Goal: Navigation & Orientation: Understand site structure

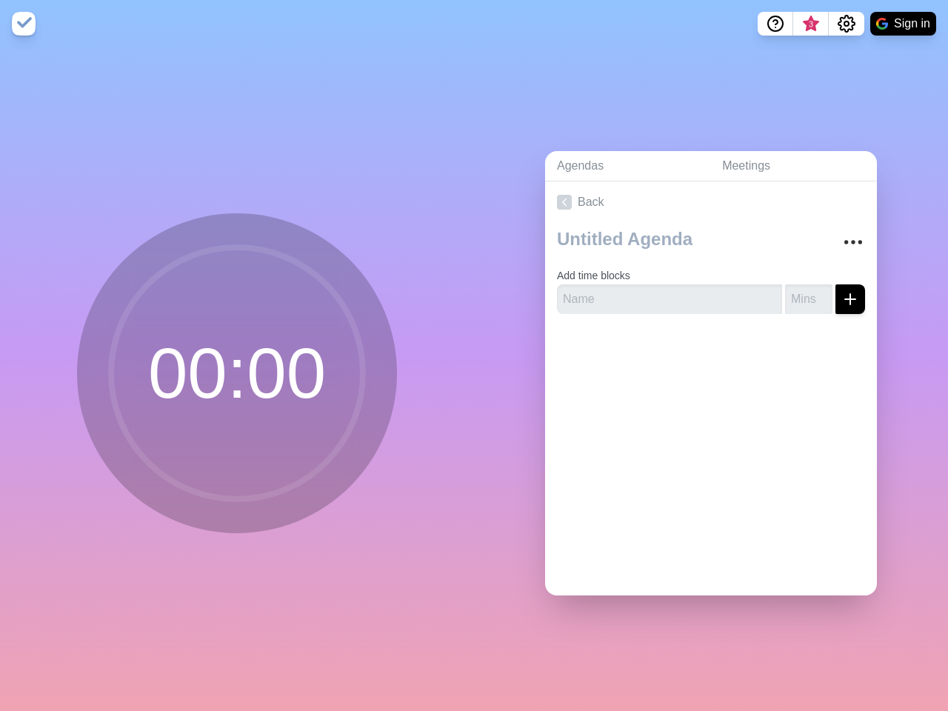
click at [474, 355] on div "Agendas Meetings Back Add time blocks" at bounding box center [711, 378] width 474 height 663
click at [774, 24] on icon "Help" at bounding box center [775, 22] width 4 height 4
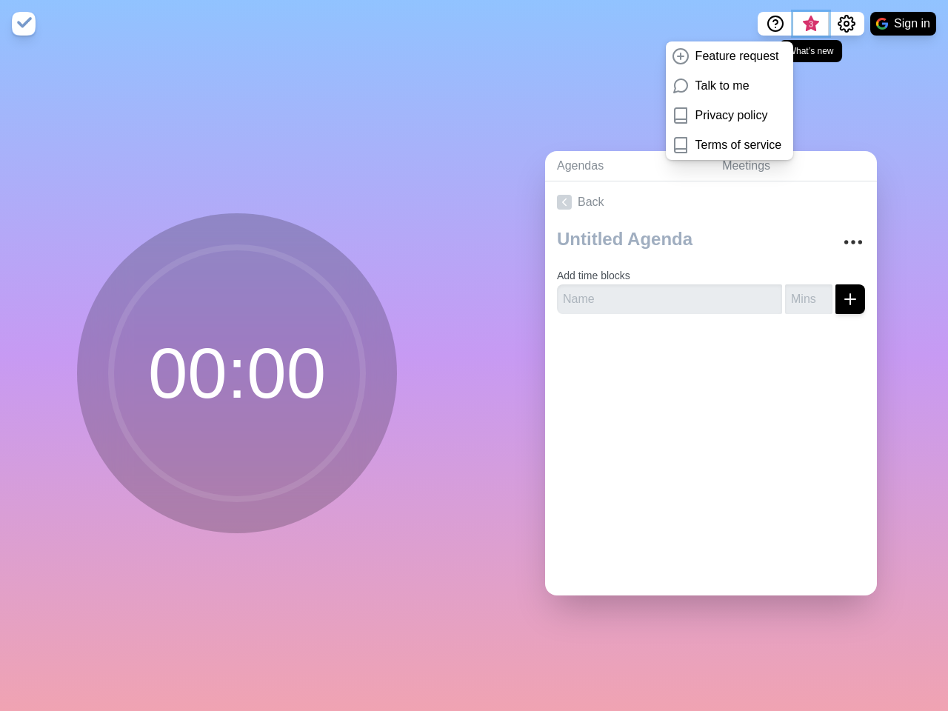
click at [810, 24] on span "3" at bounding box center [811, 25] width 12 height 12
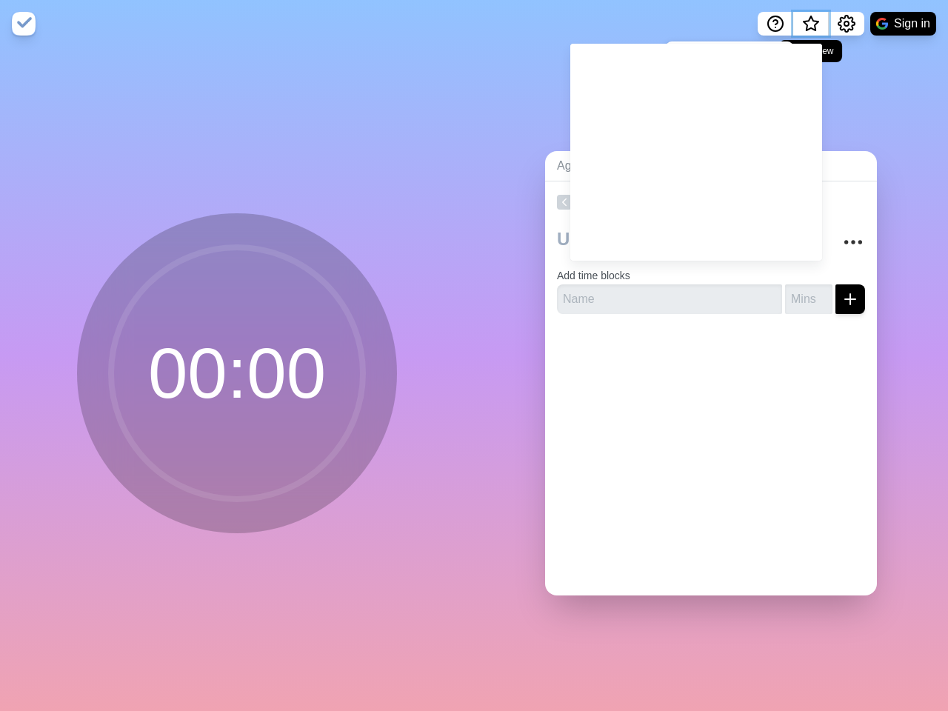
click at [810, 28] on span "What’s new" at bounding box center [810, 24] width 7 height 7
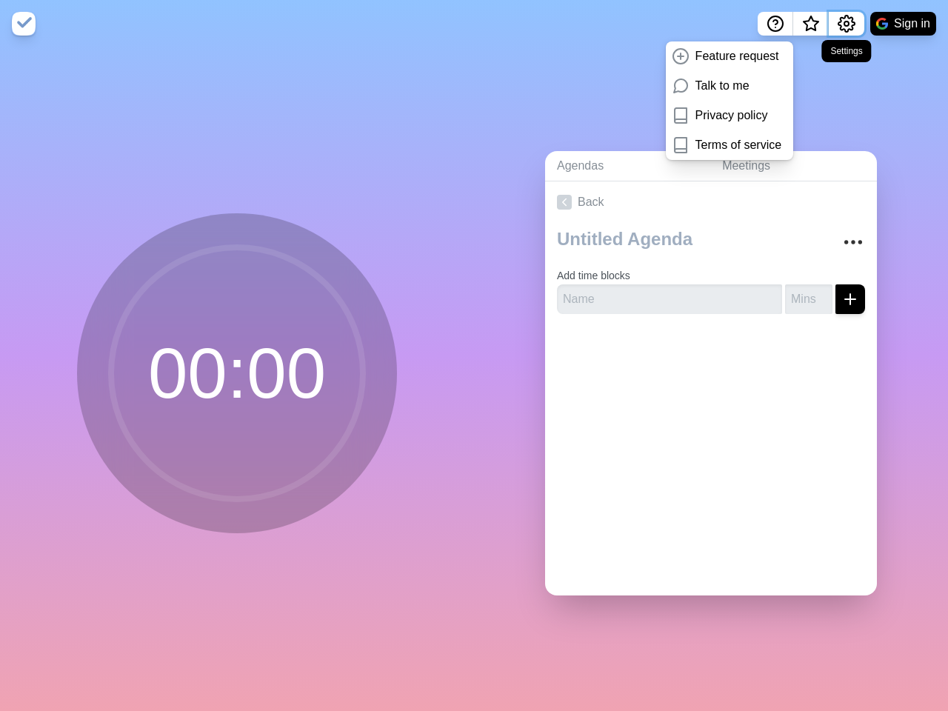
click at [845, 24] on icon "Settings" at bounding box center [846, 24] width 18 height 18
click at [902, 24] on button "Sign in" at bounding box center [903, 24] width 66 height 24
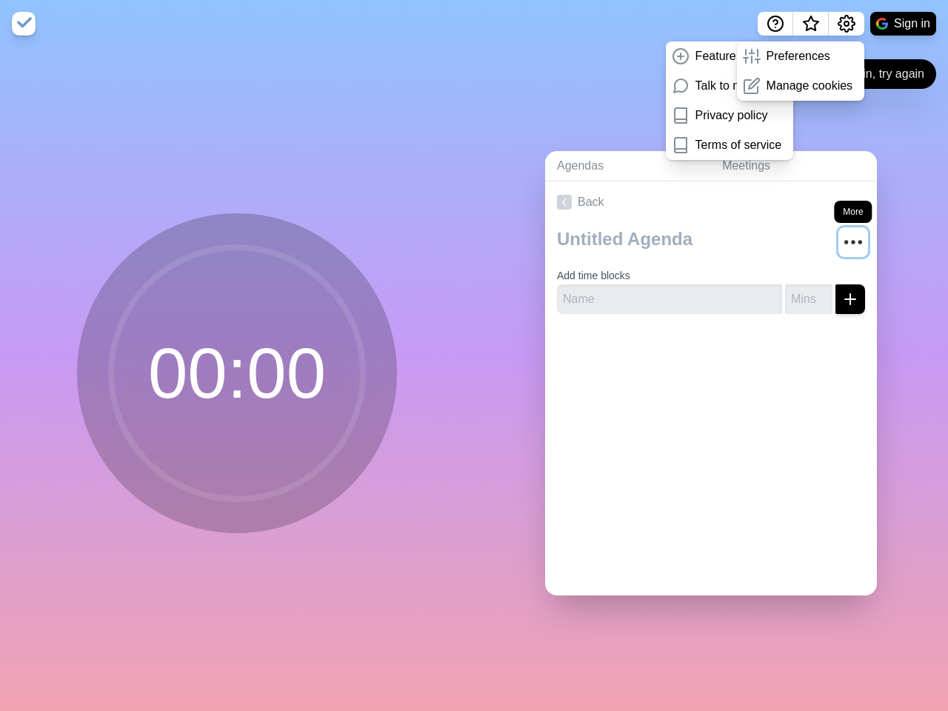
click at [852, 241] on circle "More" at bounding box center [853, 242] width 2 height 2
